Goal: Information Seeking & Learning: Learn about a topic

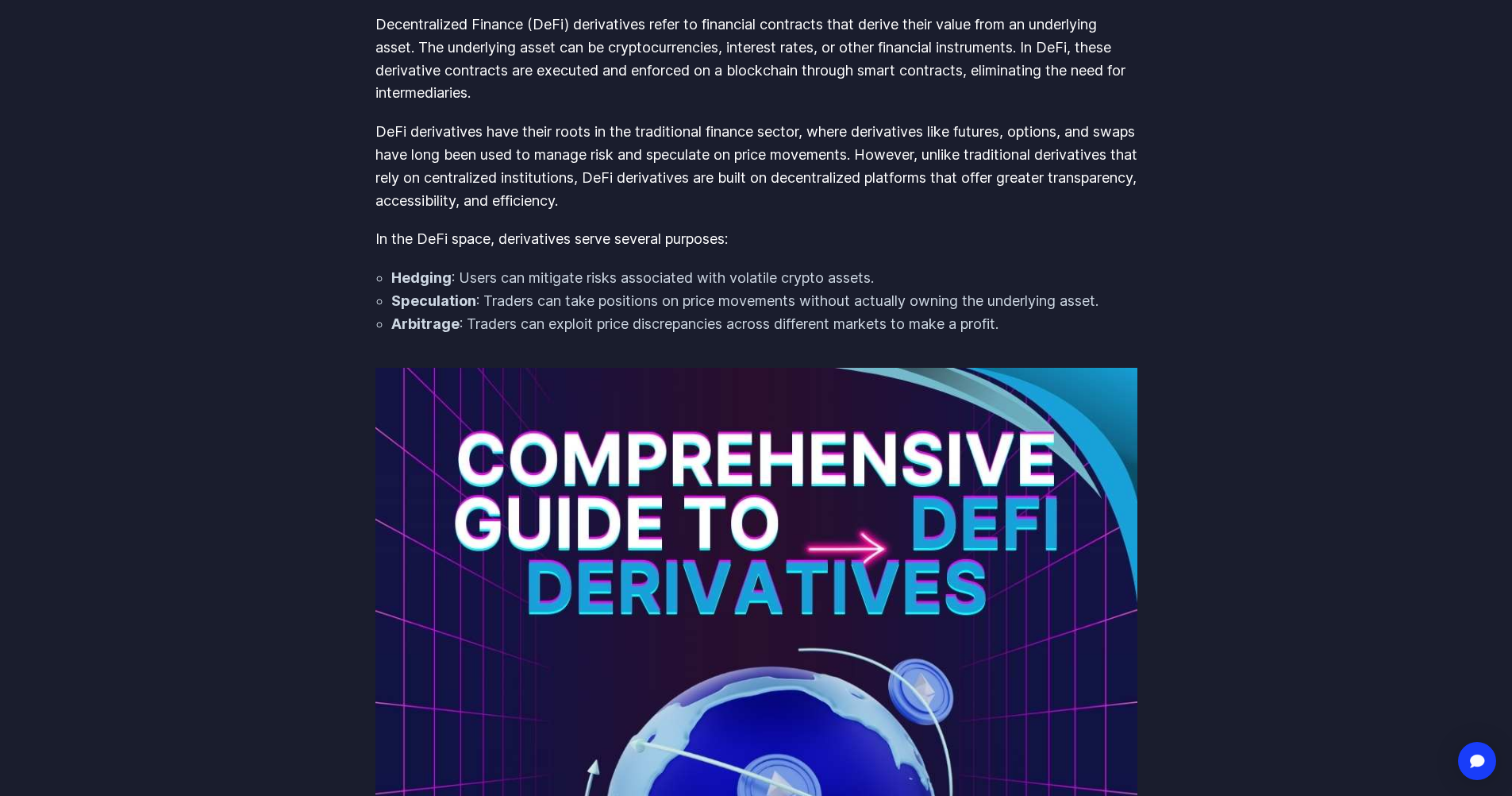
scroll to position [317, 0]
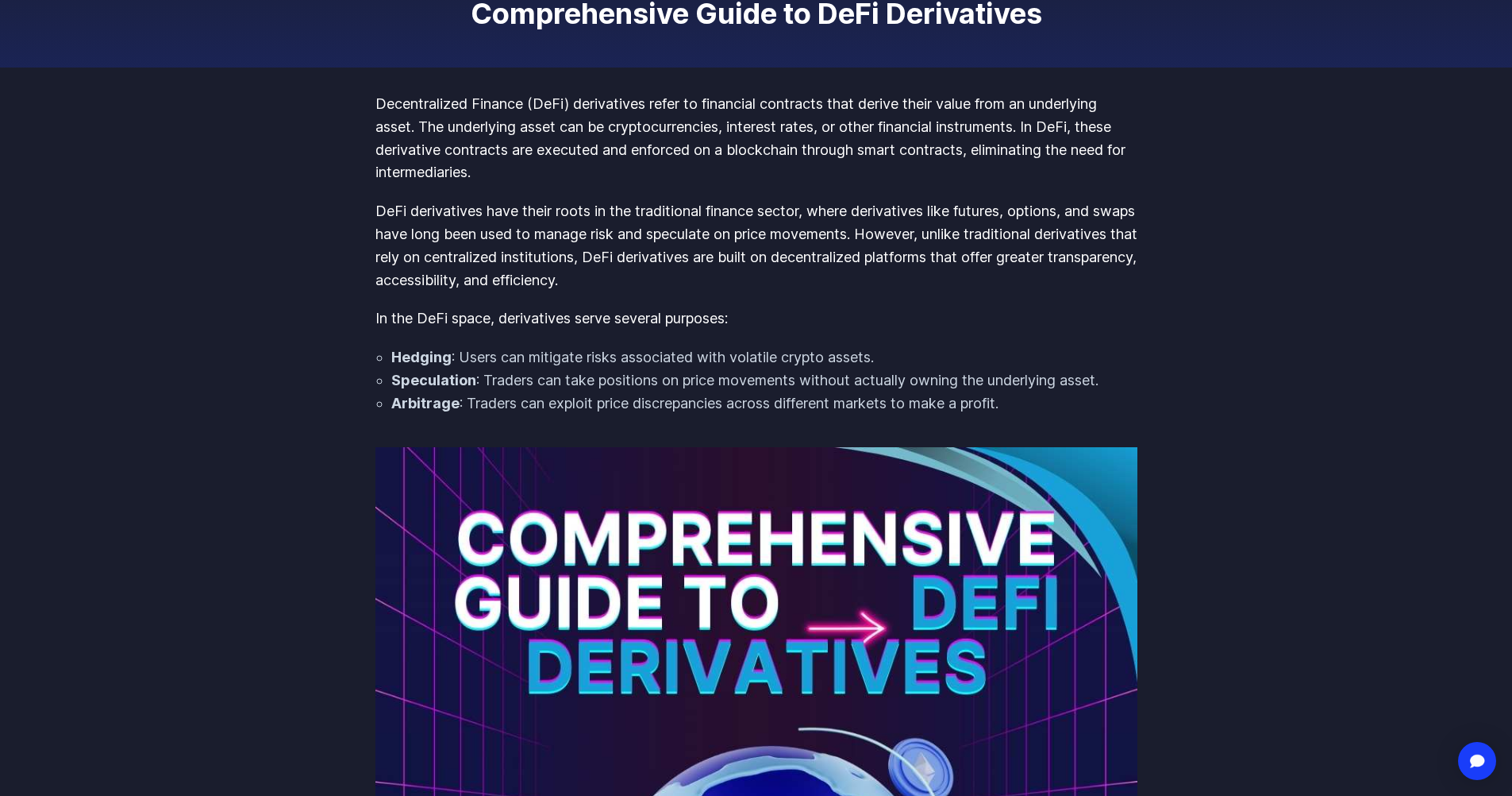
scroll to position [238, 0]
